Goal: Information Seeking & Learning: Learn about a topic

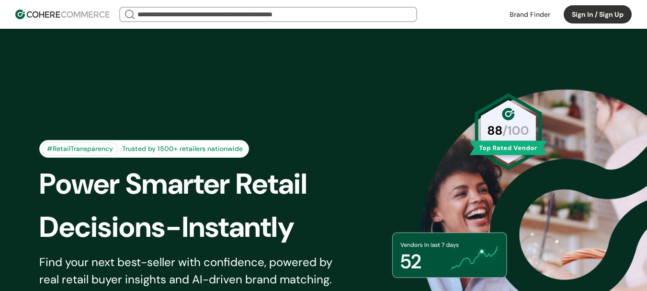
click at [523, 13] on link at bounding box center [530, 14] width 52 height 14
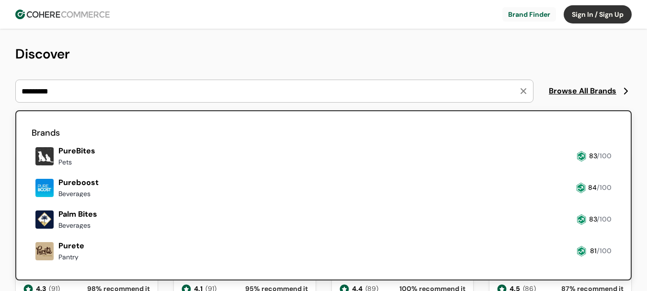
type input "*********"
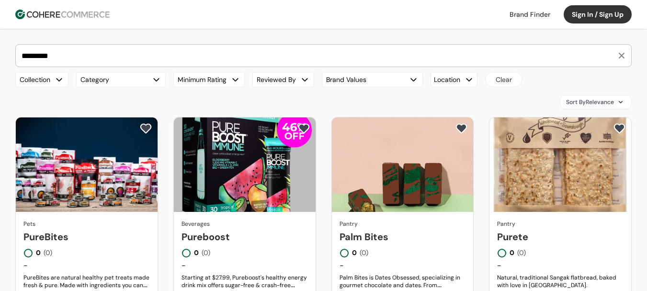
click at [118, 229] on link "PureBites" at bounding box center [86, 236] width 126 height 14
